Goal: Task Accomplishment & Management: Use online tool/utility

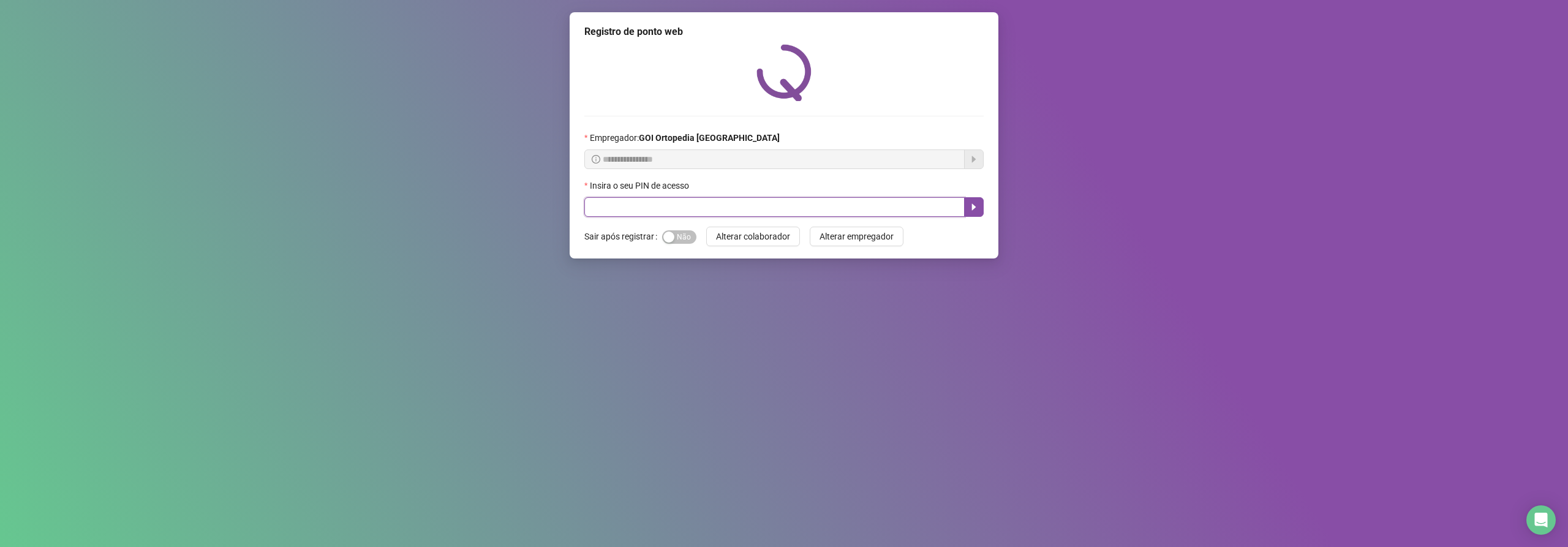
click at [716, 205] on input "text" at bounding box center [774, 206] width 380 height 19
type input "*****"
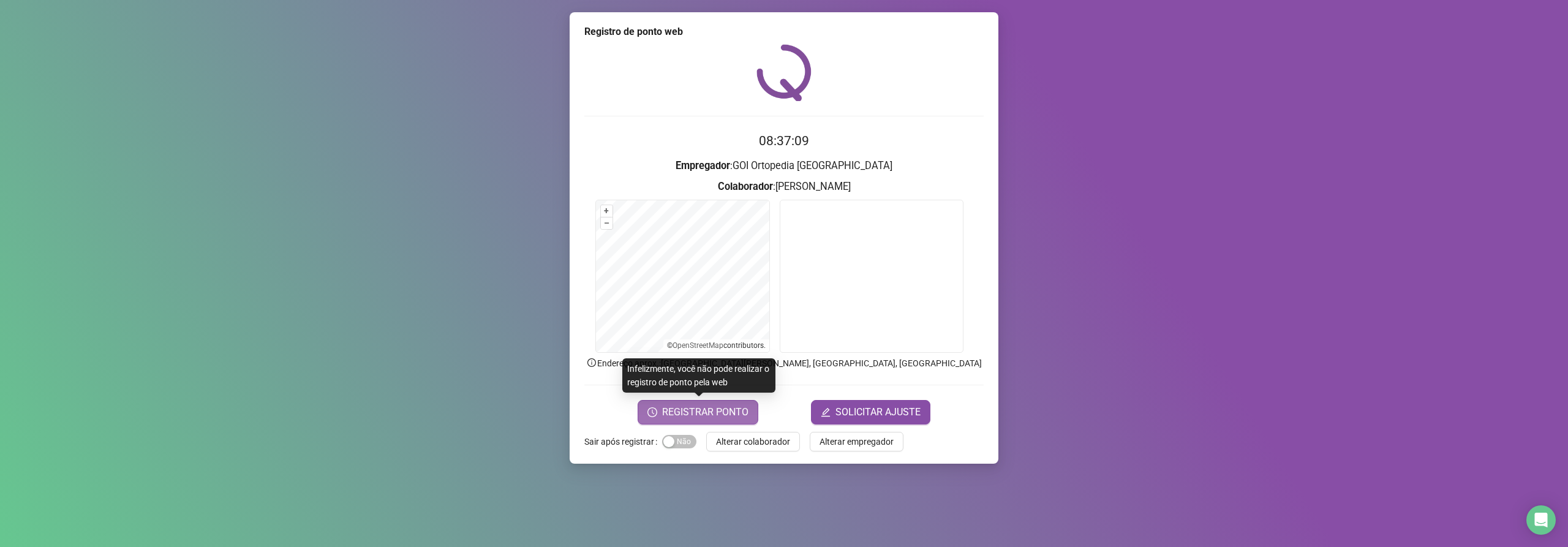
click at [716, 400] on button "REGISTRAR PONTO" at bounding box center [697, 412] width 121 height 25
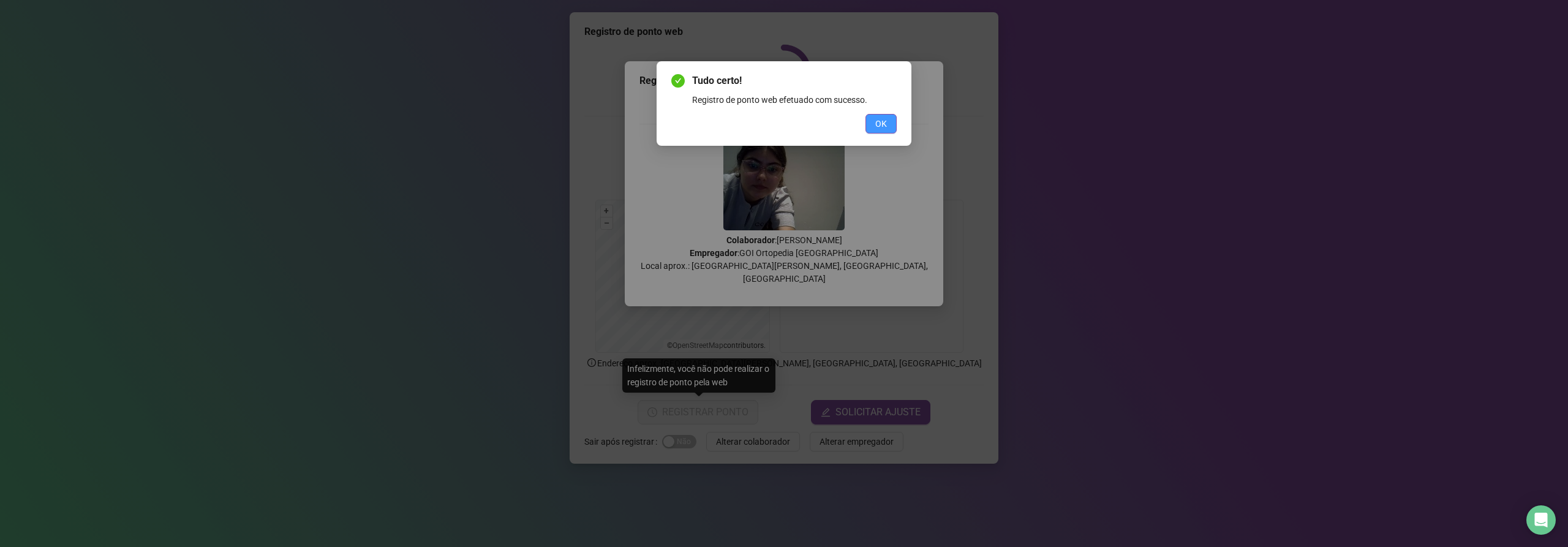
click at [890, 121] on button "OK" at bounding box center [882, 123] width 31 height 19
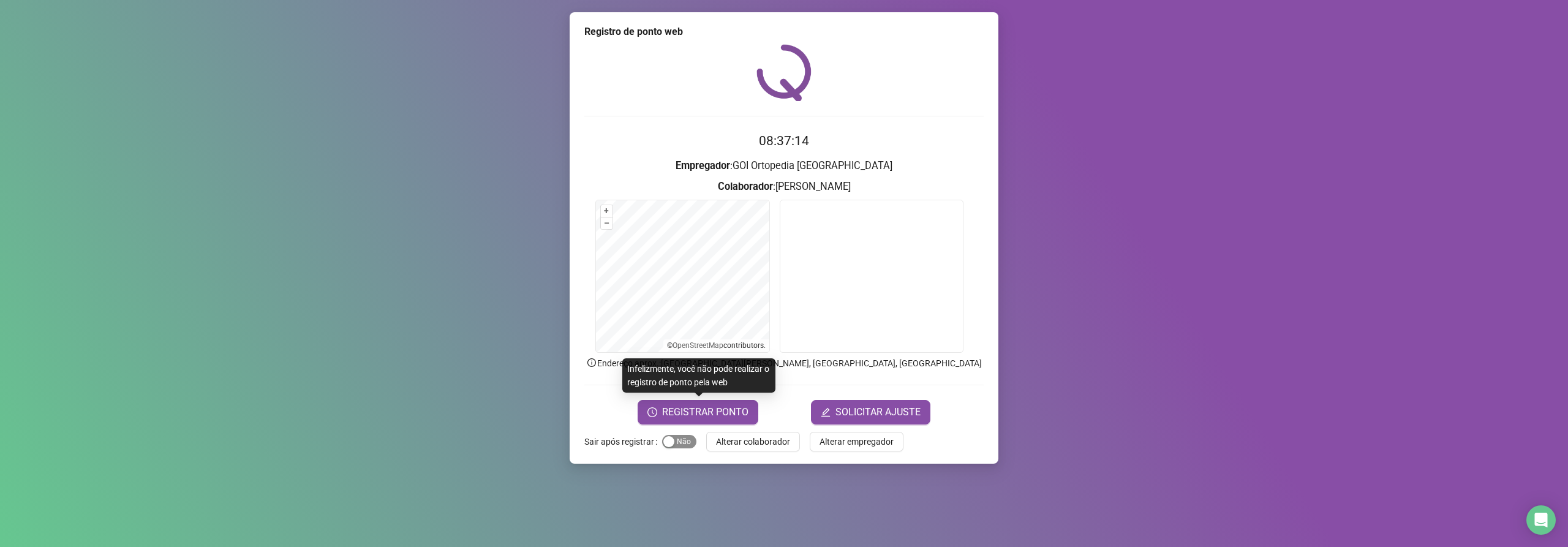
click at [672, 441] on div "button" at bounding box center [669, 441] width 11 height 11
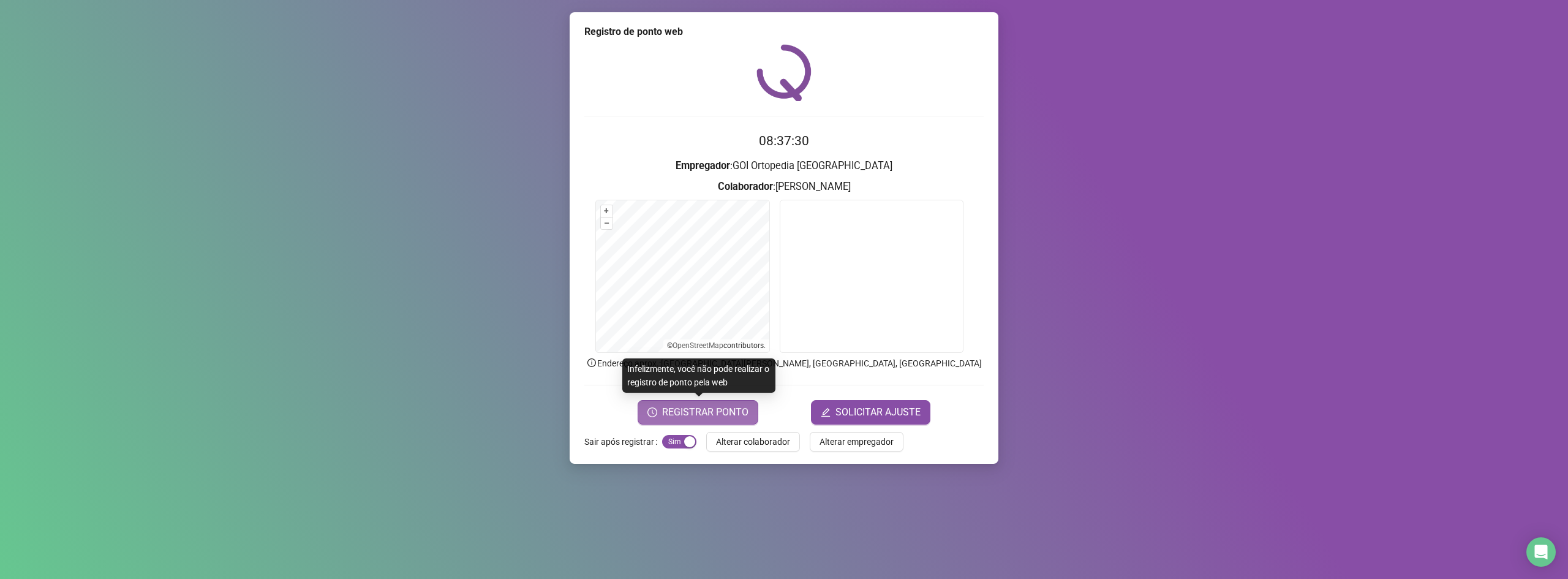
click at [671, 402] on button "REGISTRAR PONTO" at bounding box center [697, 412] width 121 height 25
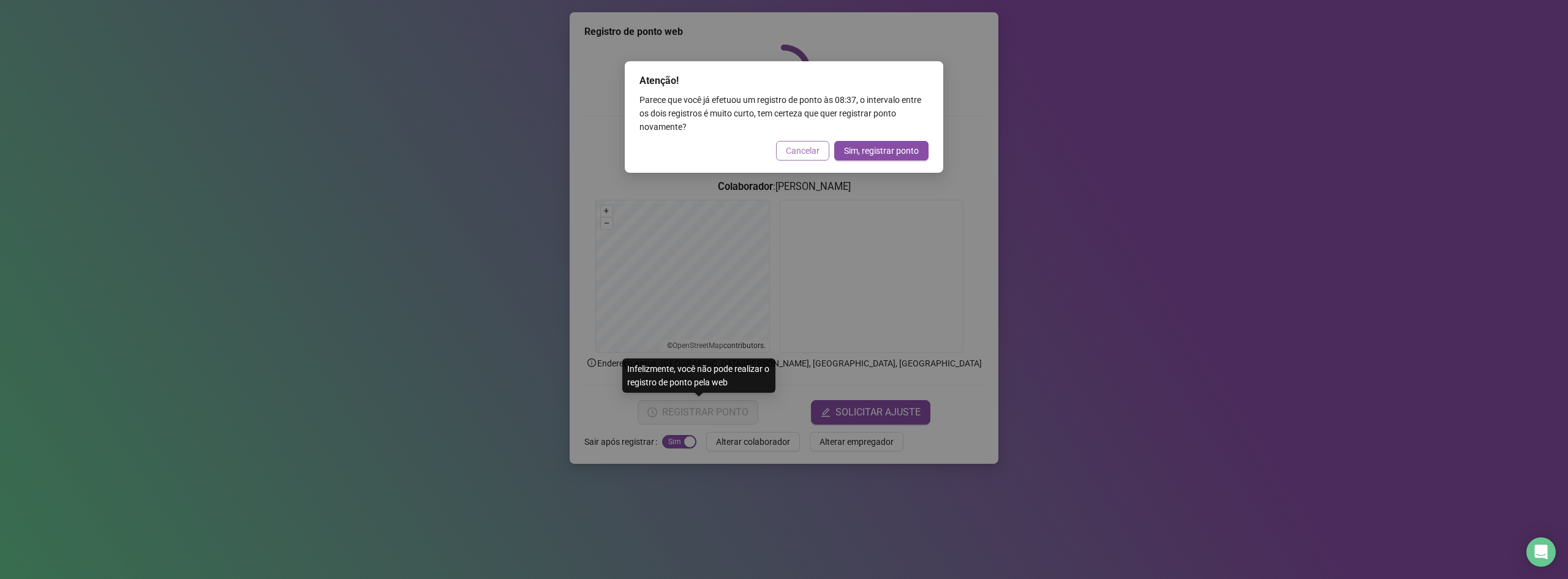
click at [824, 148] on button "Cancelar" at bounding box center [802, 150] width 53 height 19
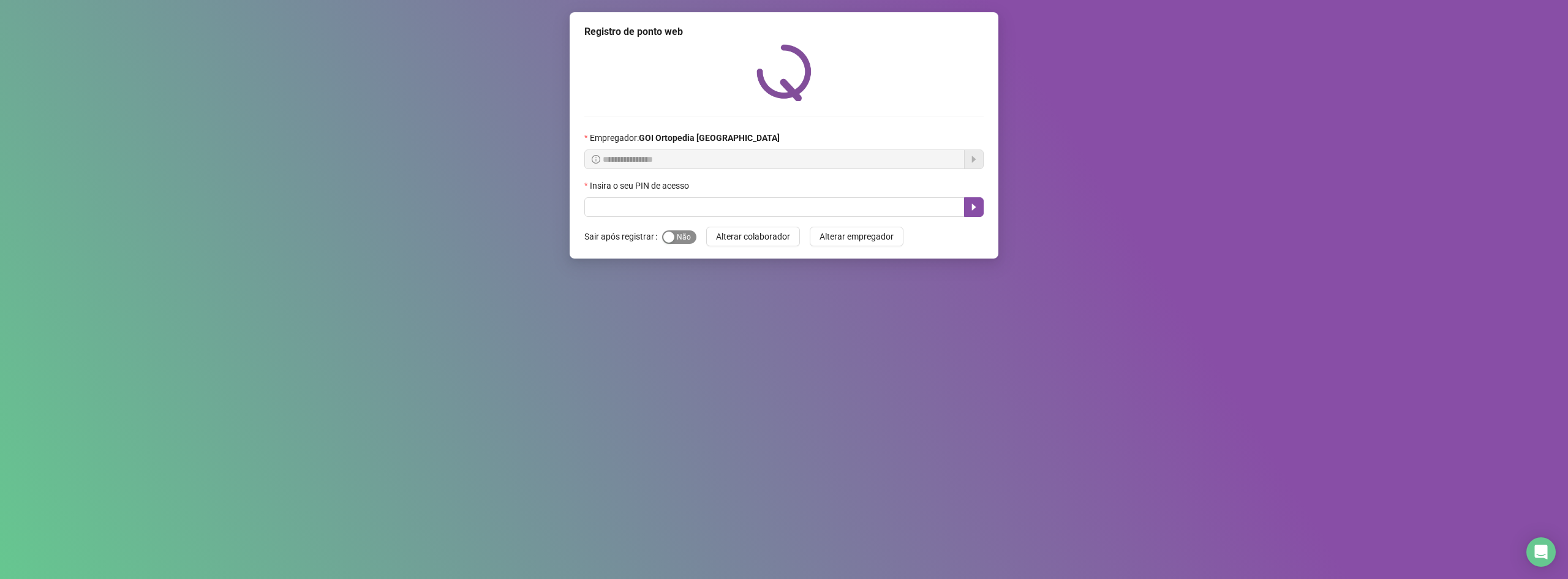
click at [670, 232] on div "button" at bounding box center [669, 237] width 11 height 11
click at [619, 207] on input "text" at bounding box center [774, 207] width 380 height 19
type input "*****"
click at [972, 209] on icon "caret-right" at bounding box center [974, 207] width 10 height 10
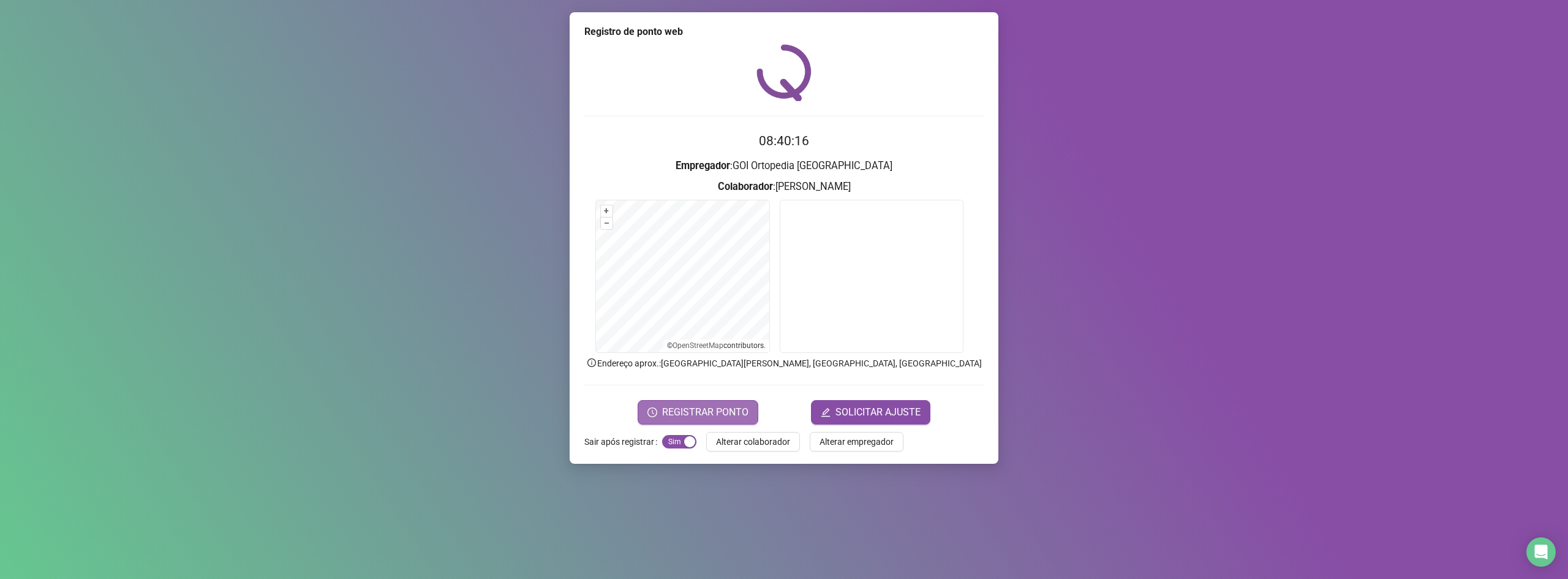
click at [702, 408] on span "REGISTRAR PONTO" at bounding box center [706, 413] width 87 height 15
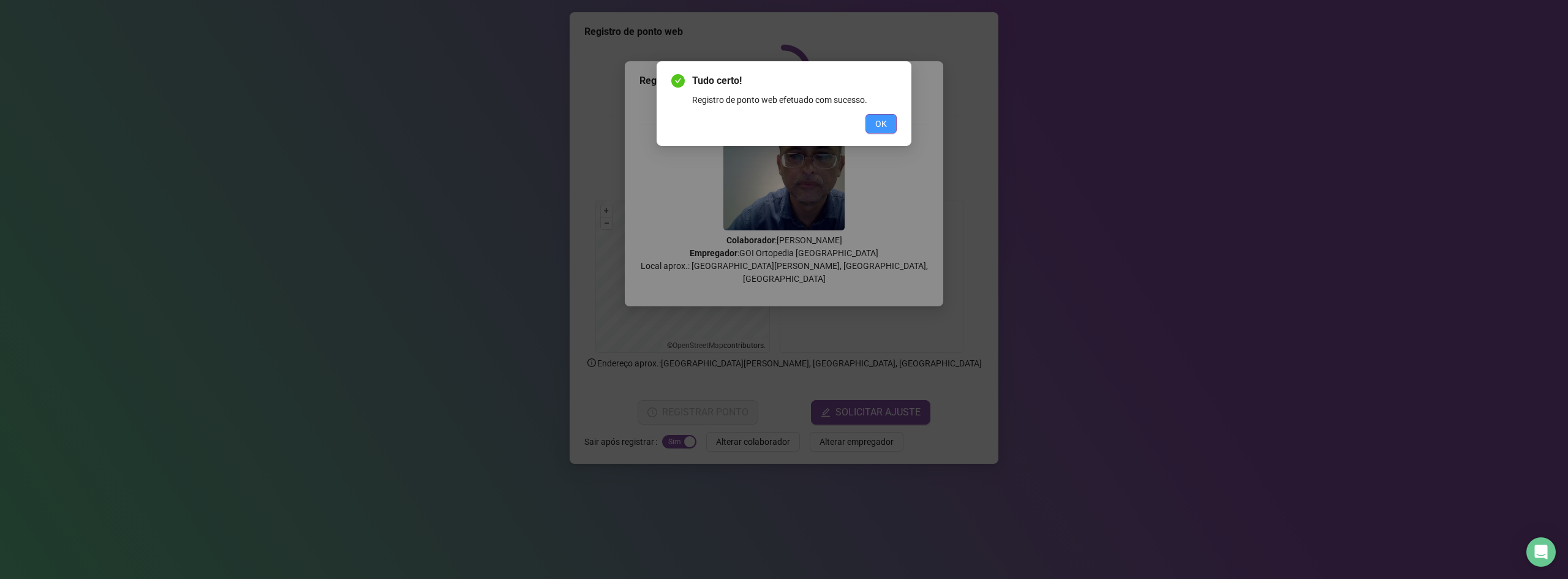
click at [872, 122] on button "OK" at bounding box center [882, 124] width 31 height 19
